Goal: Transaction & Acquisition: Book appointment/travel/reservation

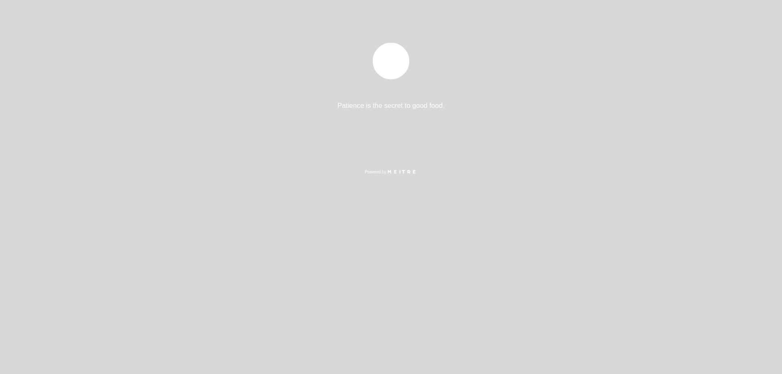
select select "es"
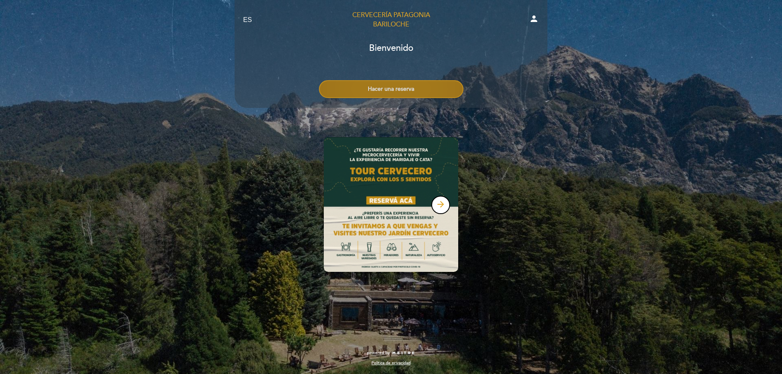
click at [443, 91] on button "Hacer una reserva" at bounding box center [391, 89] width 145 height 18
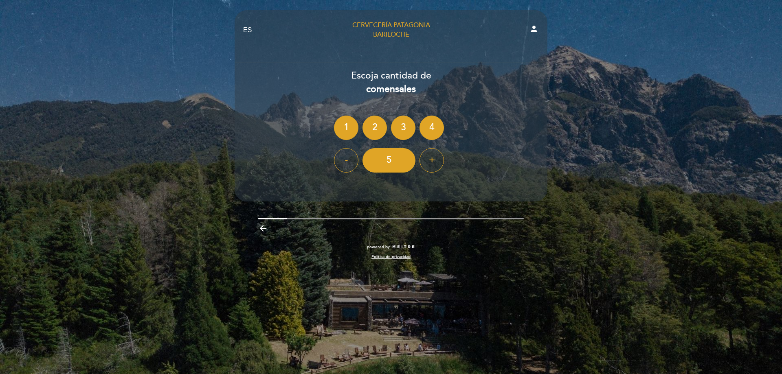
click at [263, 228] on icon "arrow_backward" at bounding box center [263, 229] width 10 height 10
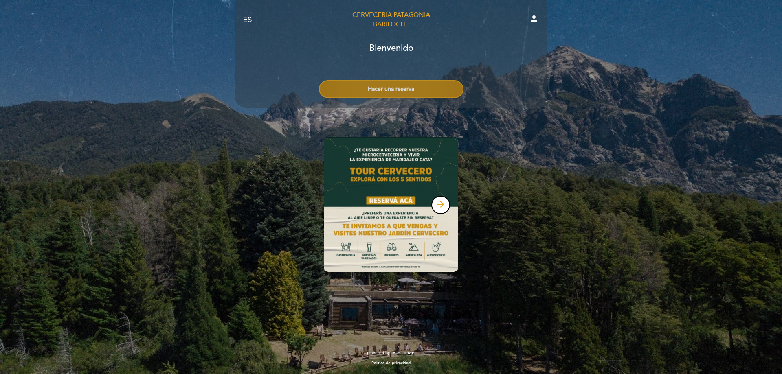
click at [408, 89] on button "Hacer una reserva" at bounding box center [391, 89] width 145 height 18
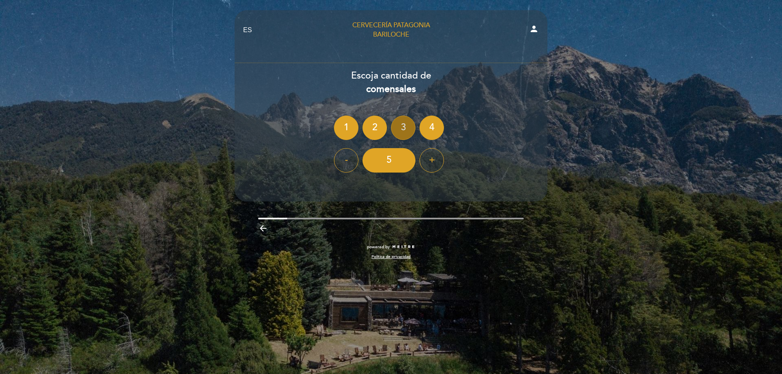
click at [405, 129] on div "3" at bounding box center [403, 128] width 24 height 24
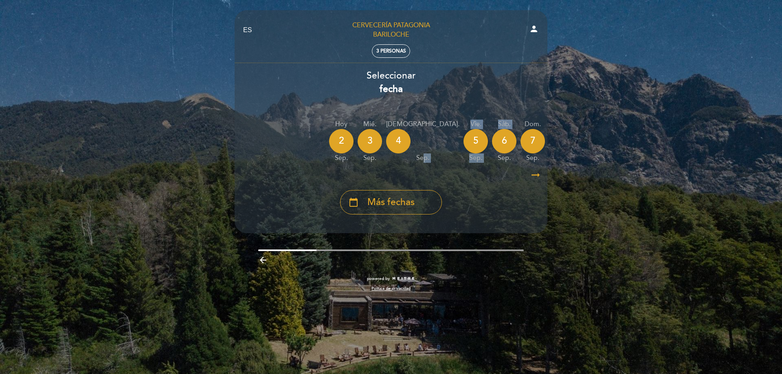
drag, startPoint x: 400, startPoint y: 164, endPoint x: 448, endPoint y: 165, distance: 47.7
click at [448, 165] on div "Hoy [DATE] mié. [DATE] jue. [DATE] vie. [DATE] sáb. [DATE] dom. [DATE] lun. [DA…" at bounding box center [391, 141] width 314 height 51
click at [388, 202] on span "Más fechas" at bounding box center [390, 202] width 47 height 13
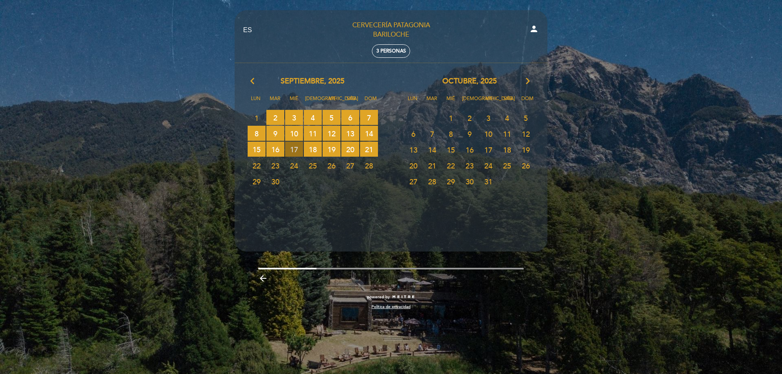
click at [294, 149] on span "17 RESERVAS DISPONIBLES" at bounding box center [294, 149] width 18 height 15
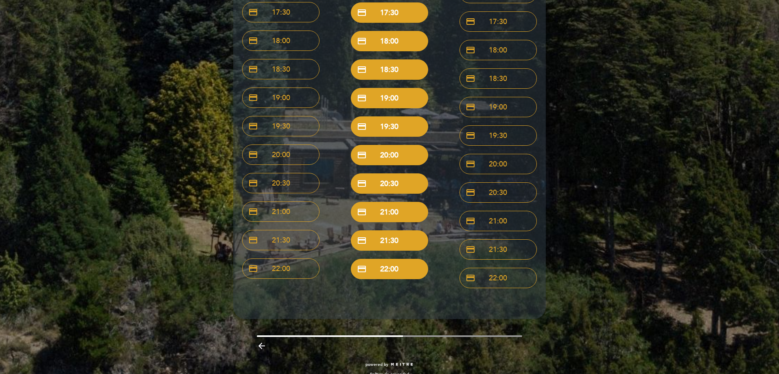
scroll to position [373, 0]
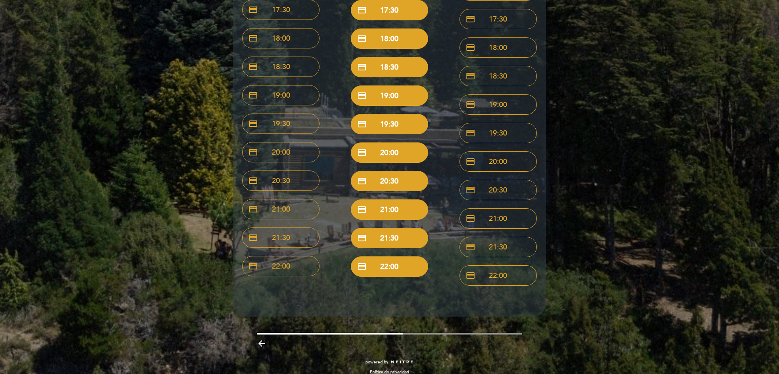
click at [266, 339] on icon "arrow_backward" at bounding box center [262, 344] width 10 height 10
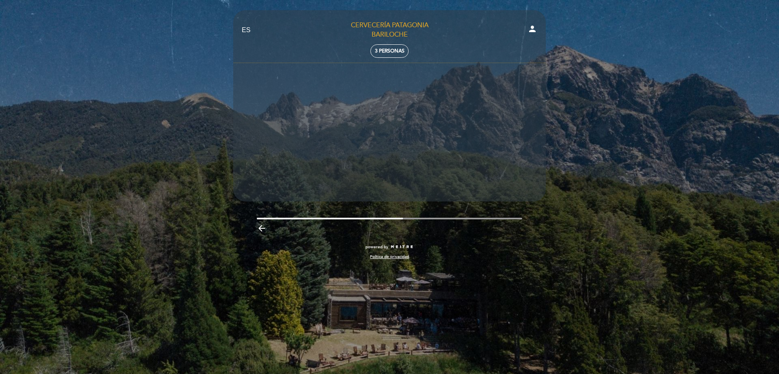
scroll to position [0, 0]
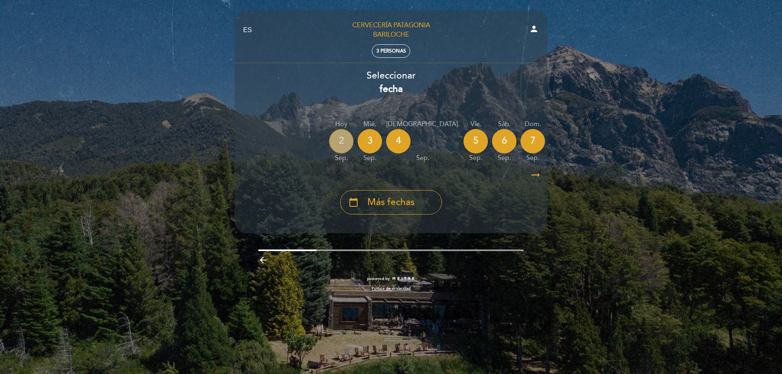
click at [350, 145] on div "2" at bounding box center [341, 141] width 24 height 24
